Goal: Find specific page/section: Find specific page/section

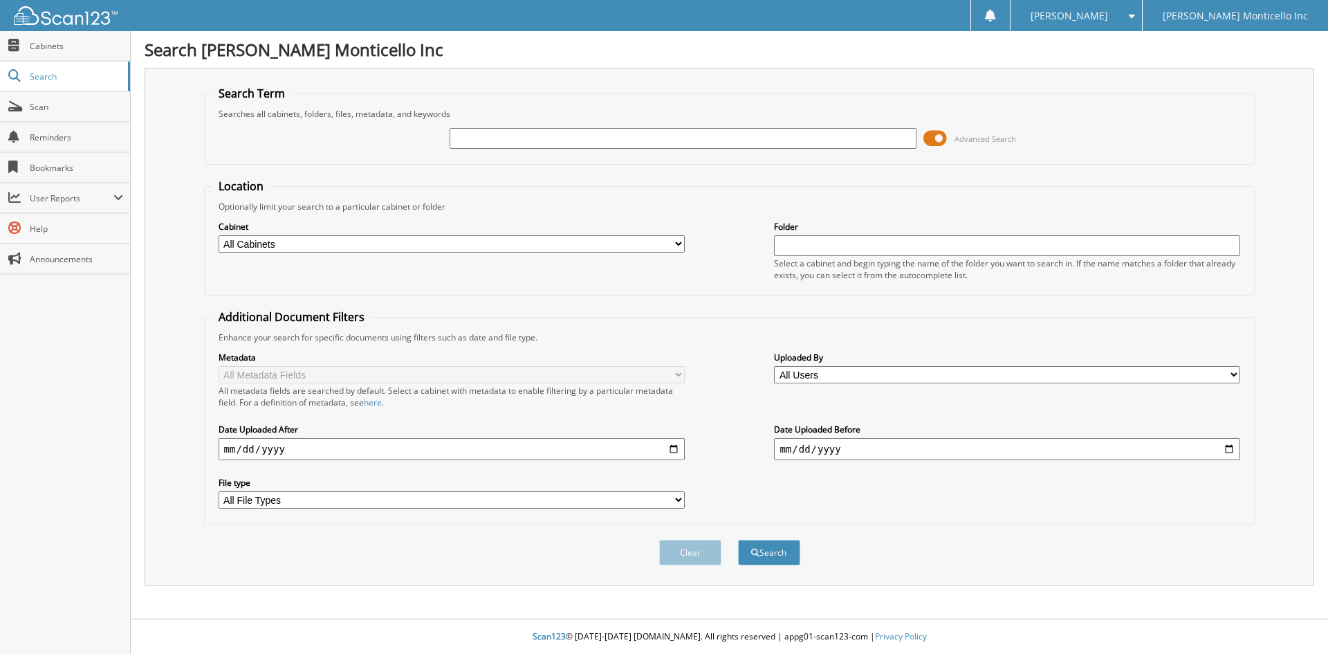
click at [569, 132] on input "text" at bounding box center [683, 138] width 466 height 21
click at [738, 540] on button "Search" at bounding box center [769, 553] width 62 height 26
type input "SR604894."
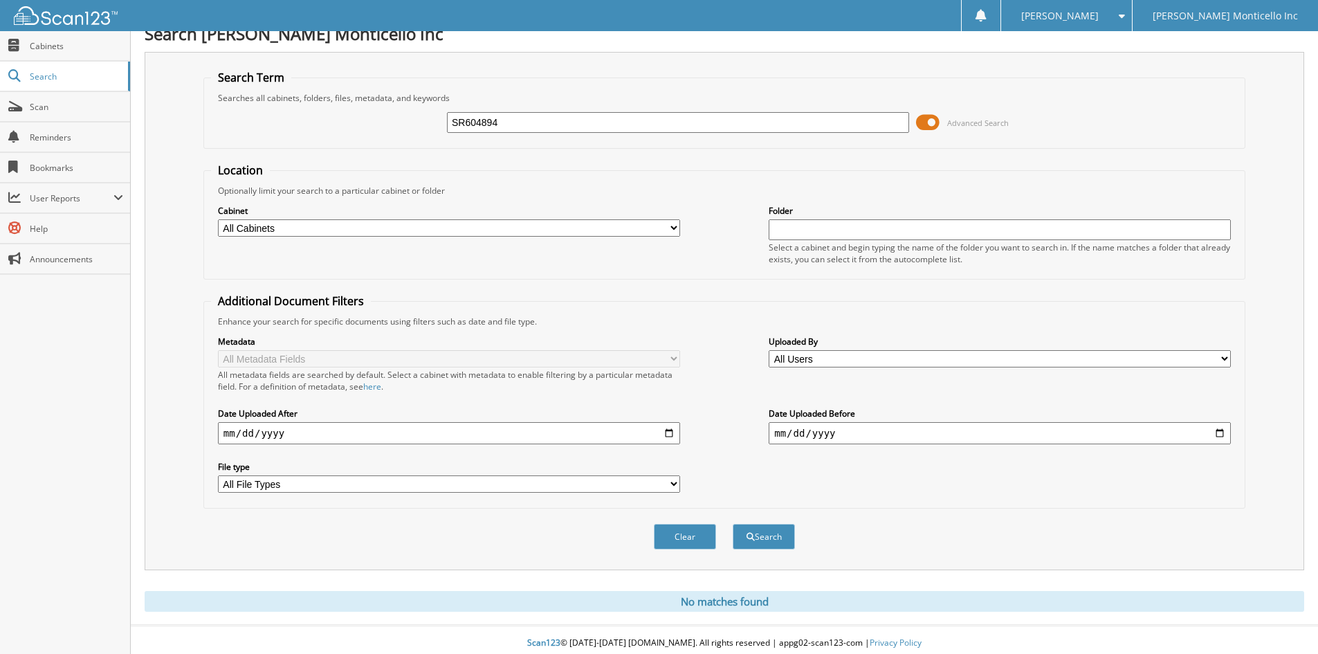
scroll to position [23, 0]
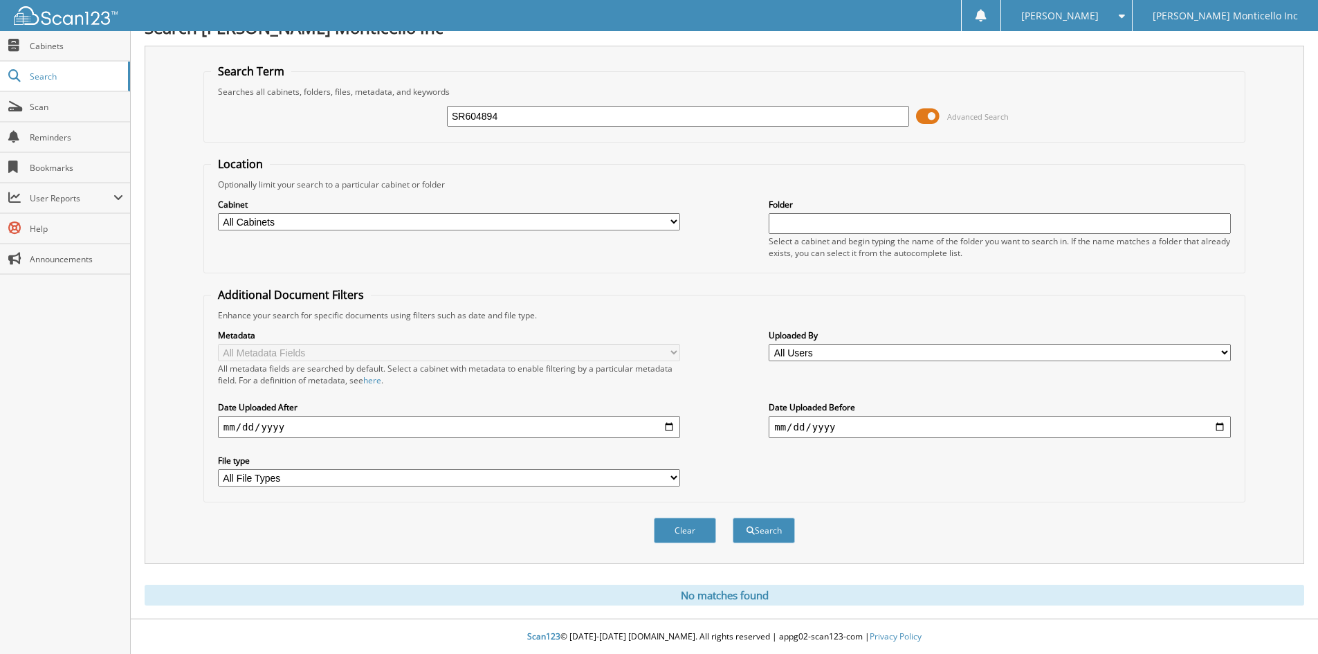
click at [538, 110] on input "SR604894" at bounding box center [678, 116] width 462 height 21
click at [853, 114] on input "SR604894" at bounding box center [678, 116] width 462 height 21
click at [766, 527] on button "Search" at bounding box center [764, 531] width 62 height 26
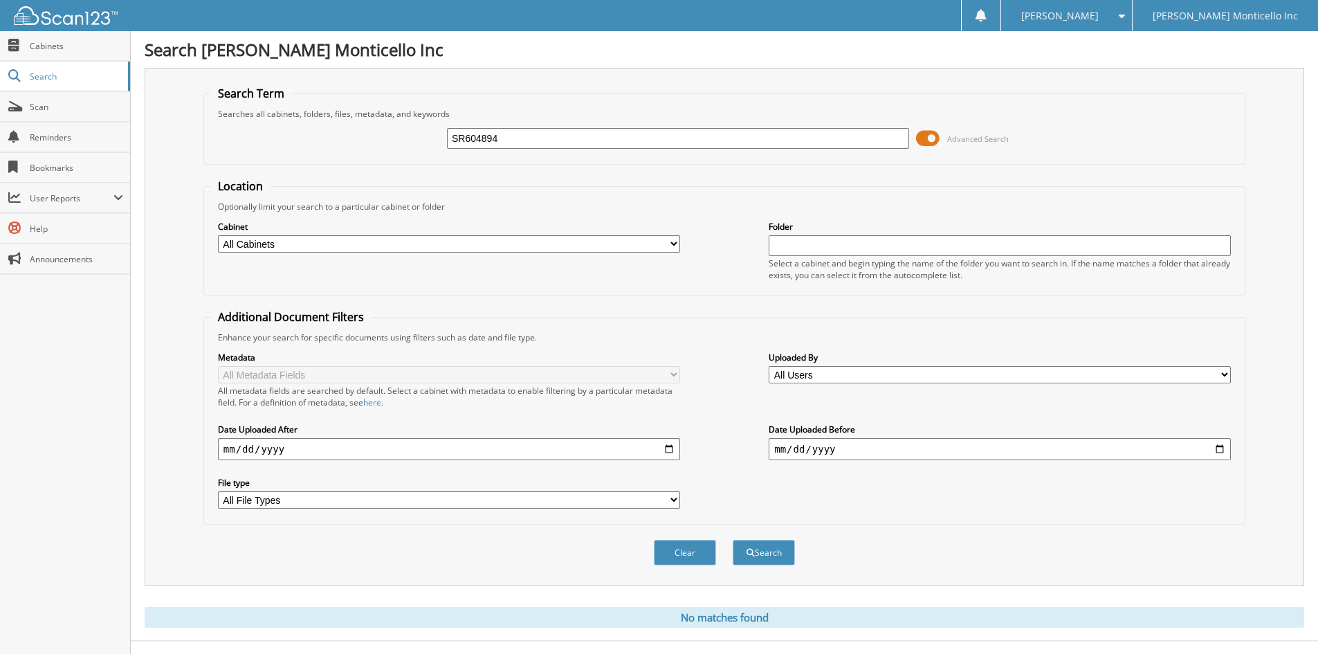
click at [607, 129] on input "SR604894" at bounding box center [678, 138] width 462 height 21
click at [839, 249] on input "text" at bounding box center [1000, 245] width 462 height 21
paste input "SR604894"
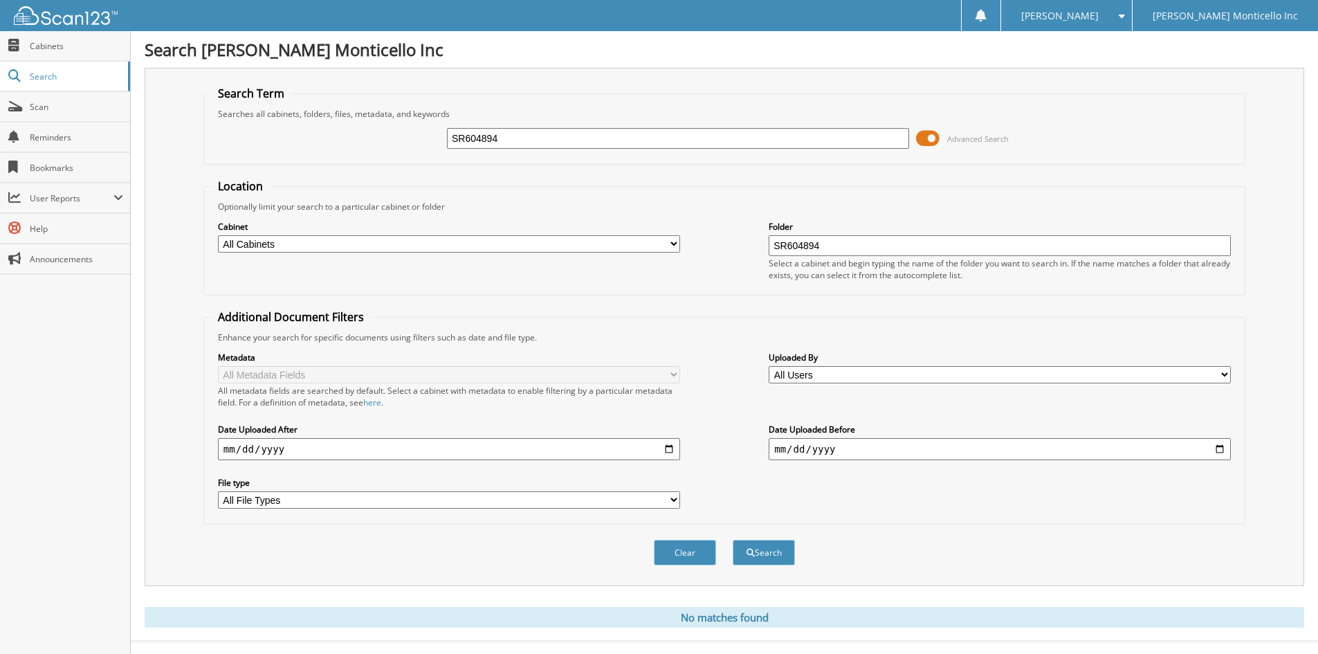
type input "SR604894"
click at [569, 144] on input "SR604894" at bounding box center [678, 138] width 462 height 21
click at [733, 540] on button "Search" at bounding box center [764, 553] width 62 height 26
click at [762, 544] on button "Search" at bounding box center [764, 553] width 62 height 26
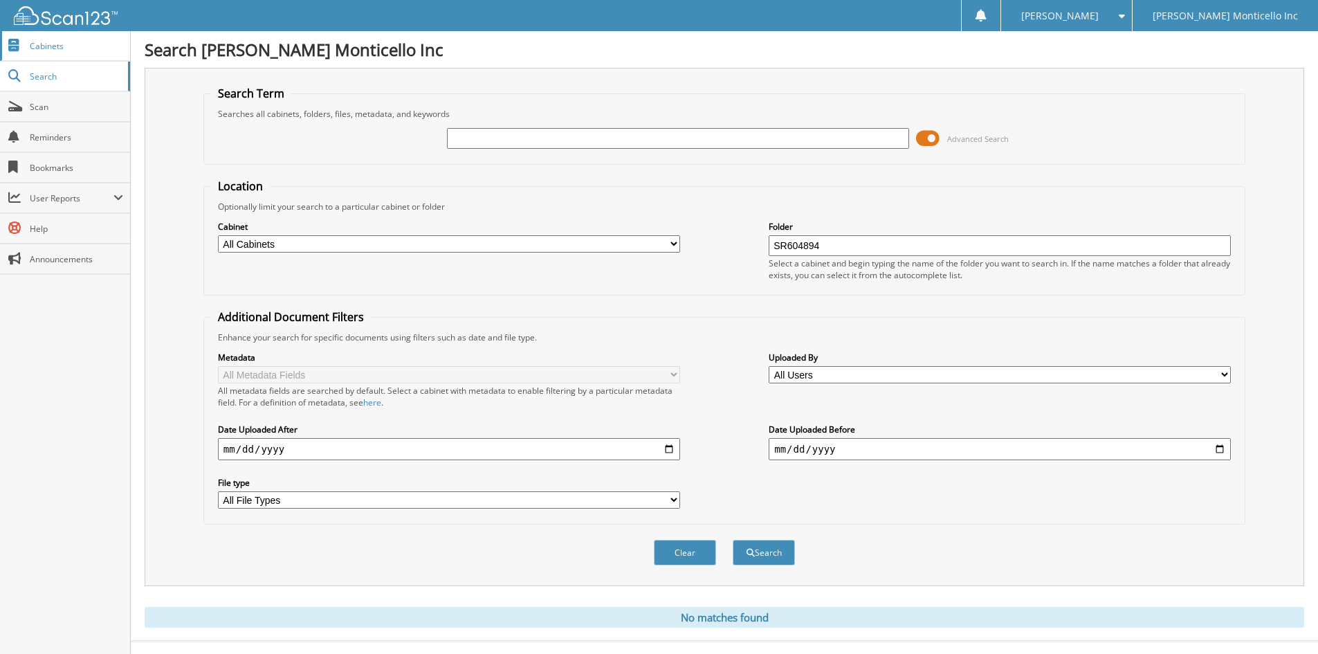
click at [64, 46] on span "Cabinets" at bounding box center [76, 46] width 93 height 12
